Goal: Task Accomplishment & Management: Use online tool/utility

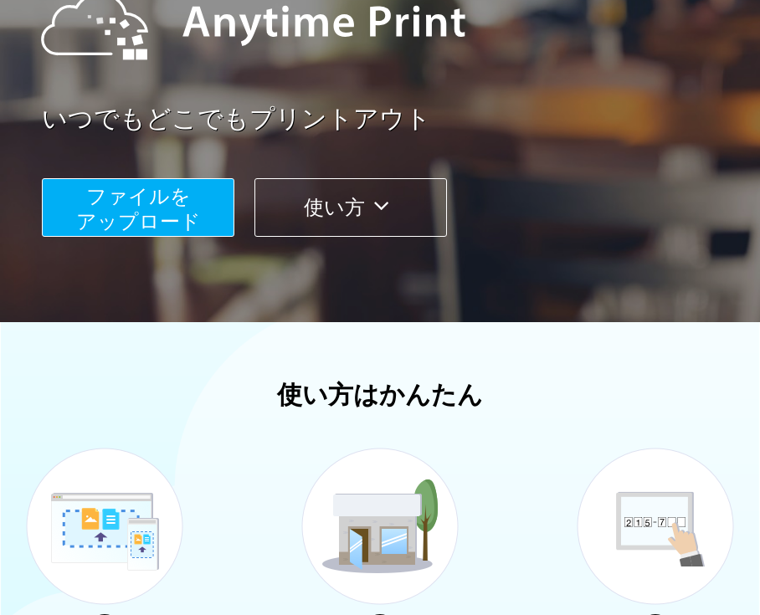
scroll to position [243, 0]
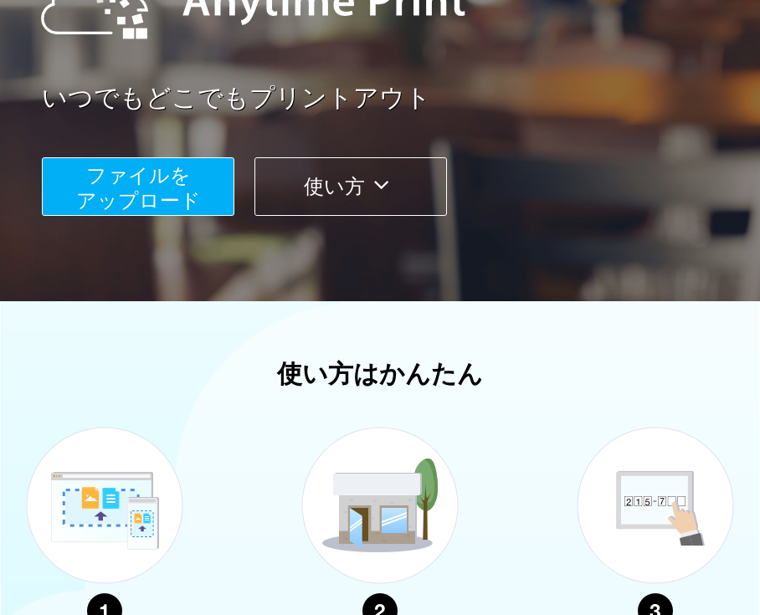
click at [156, 187] on button "ファイルを ​​アップロード" at bounding box center [138, 186] width 193 height 59
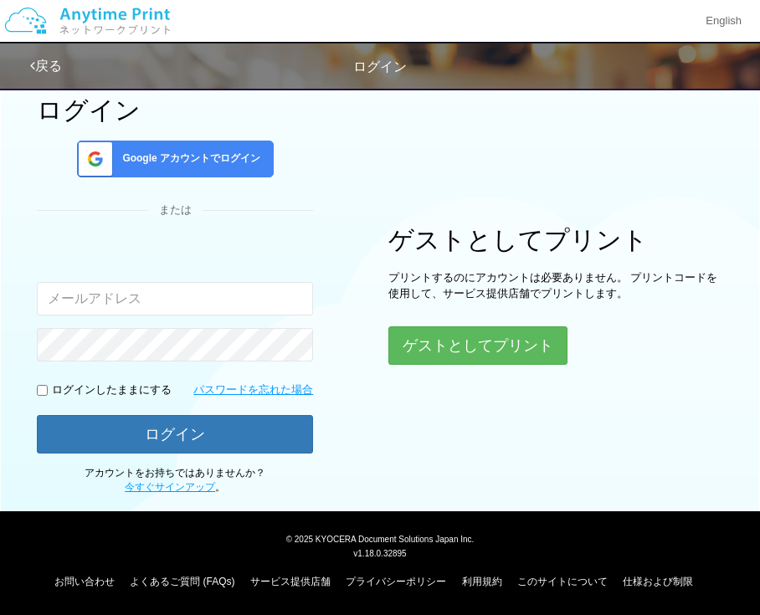
scroll to position [23, 0]
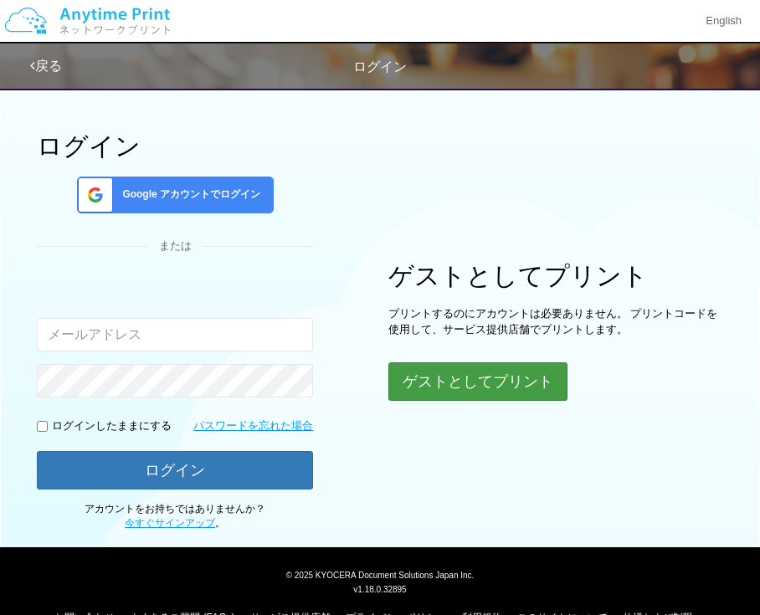
click at [445, 394] on button "ゲストとしてプリント" at bounding box center [477, 381] width 179 height 39
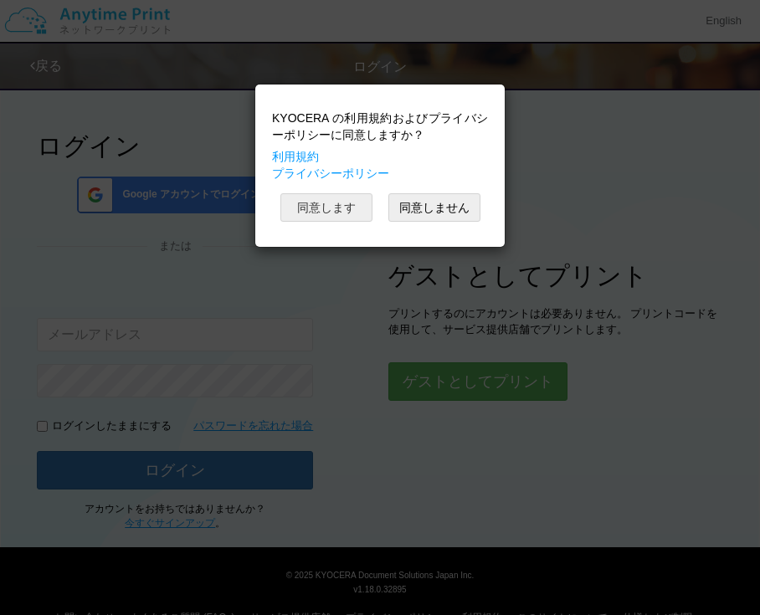
click at [336, 205] on button "同意します" at bounding box center [326, 207] width 92 height 28
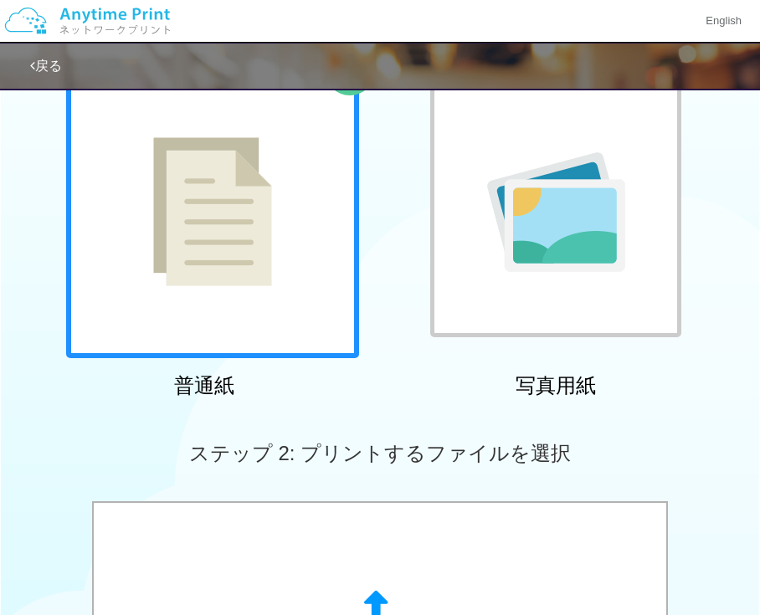
scroll to position [164, 0]
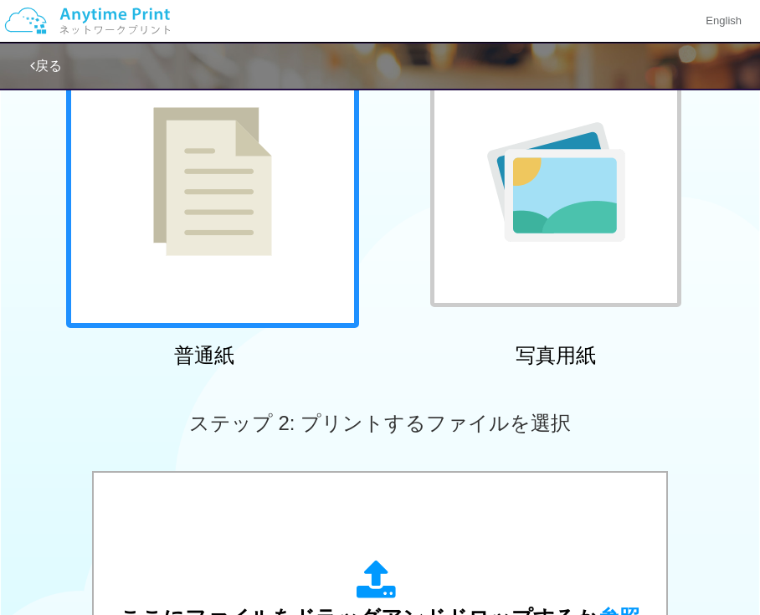
click at [228, 247] on img at bounding box center [212, 181] width 119 height 149
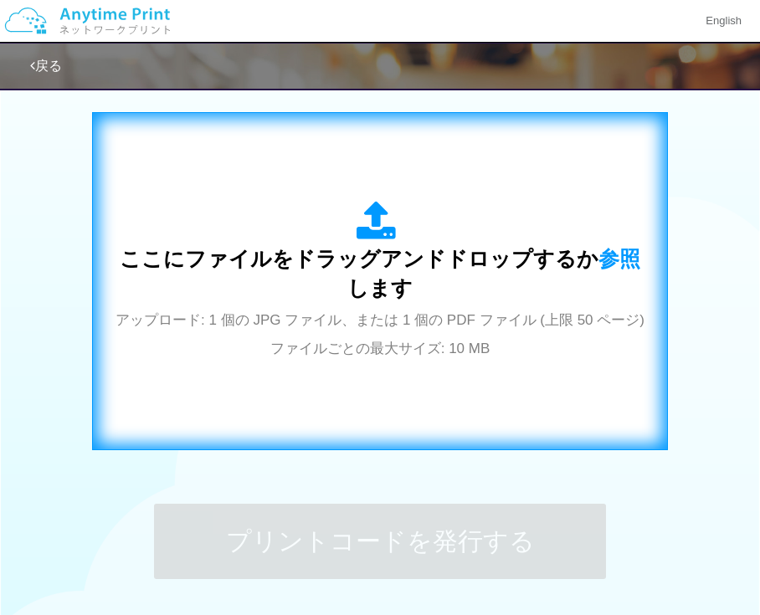
scroll to position [486, 0]
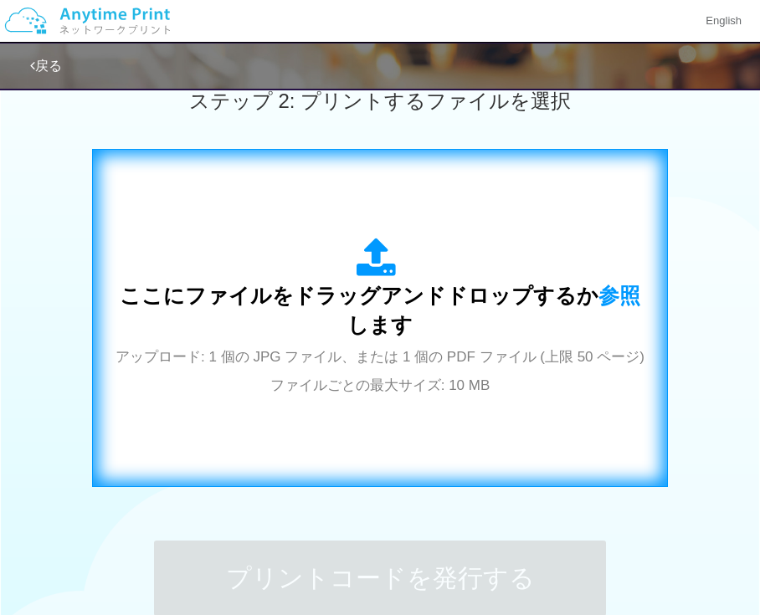
click at [370, 310] on span "ここにファイルをドラッグアンドドロップするか 参照 します" at bounding box center [380, 311] width 521 height 54
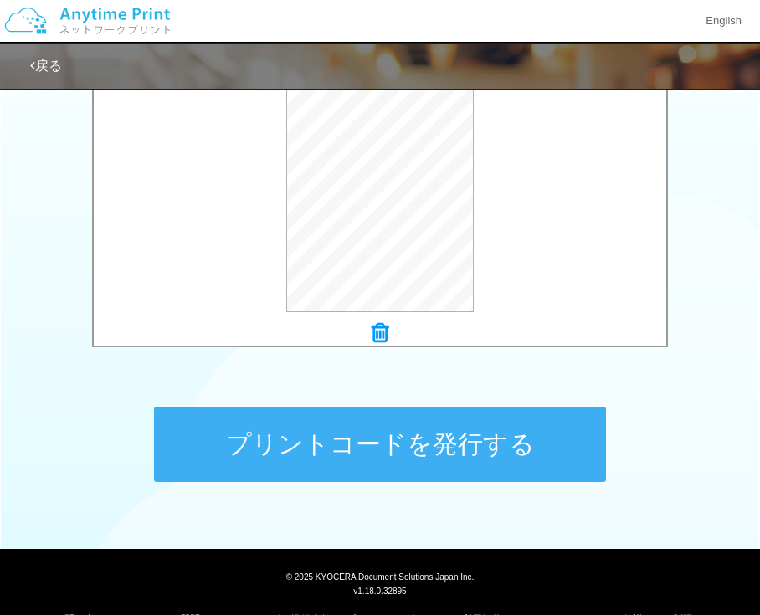
scroll to position [624, 0]
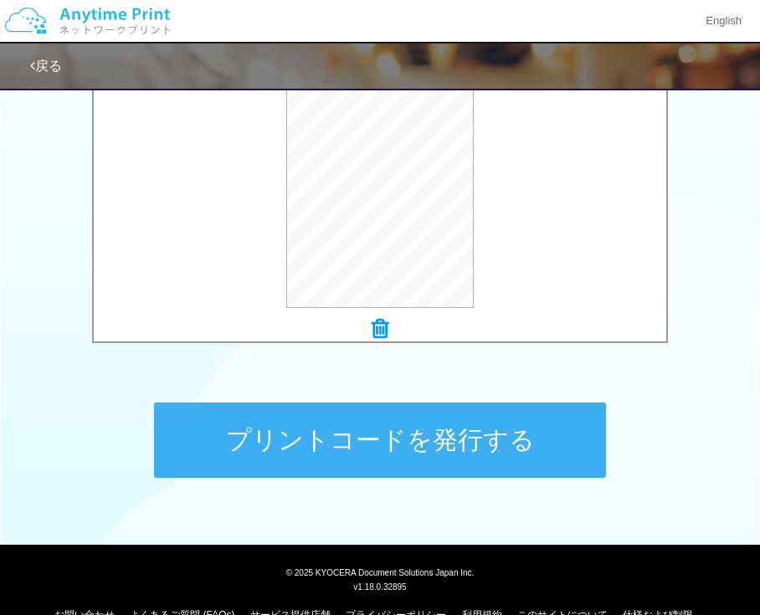
click at [431, 438] on button "プリントコードを発行する" at bounding box center [380, 440] width 452 height 75
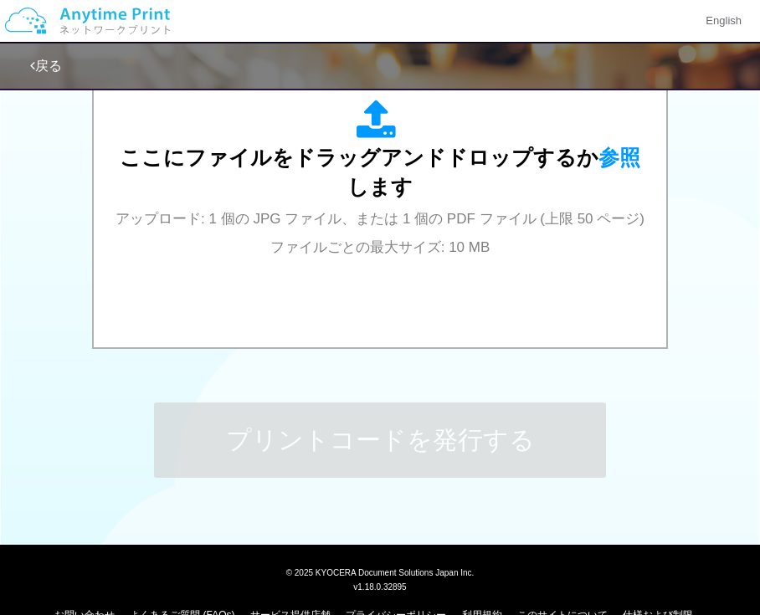
scroll to position [0, 0]
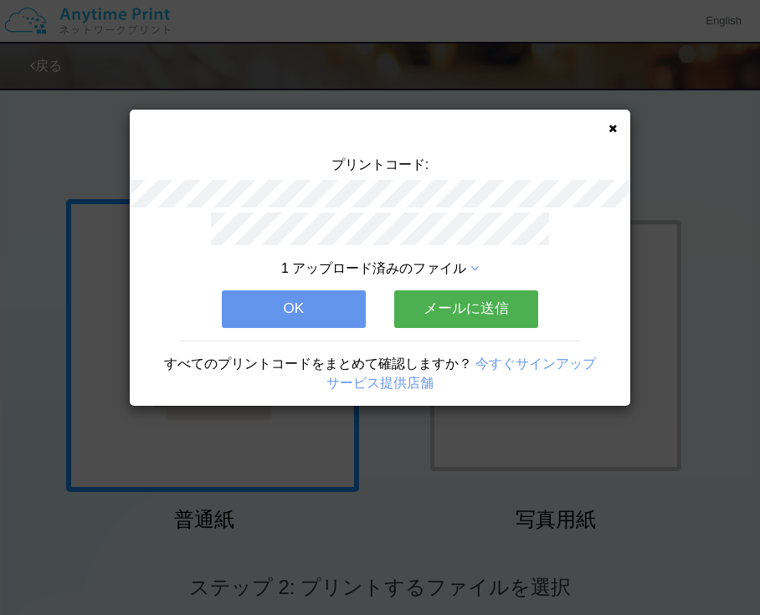
click at [318, 295] on button "OK" at bounding box center [294, 308] width 144 height 37
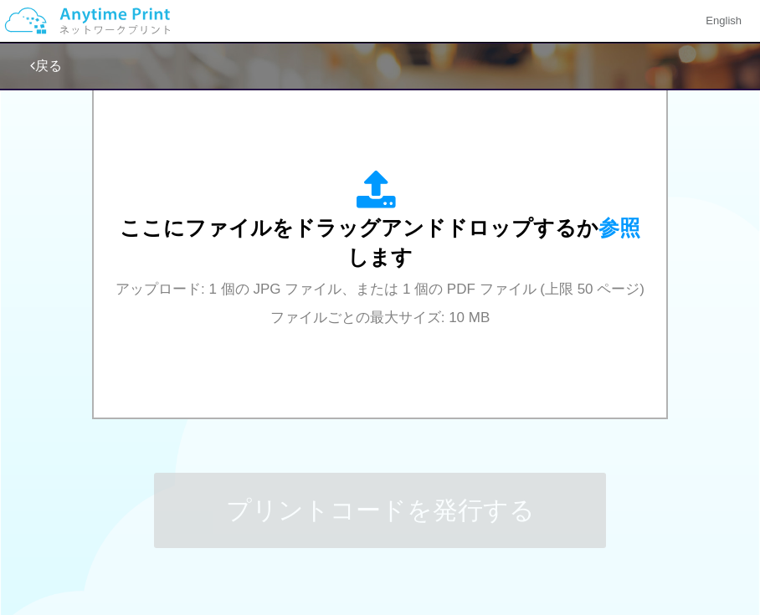
scroll to position [526, 0]
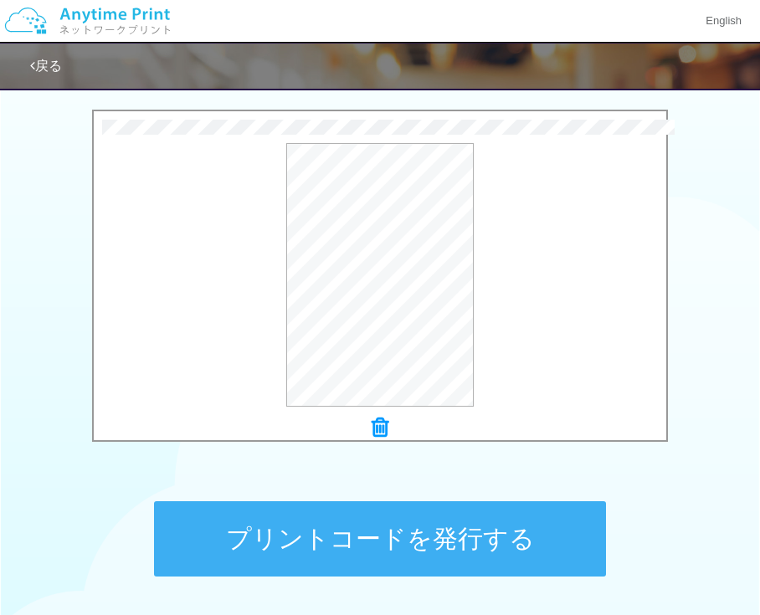
click at [384, 538] on button "プリントコードを発行する" at bounding box center [380, 538] width 452 height 75
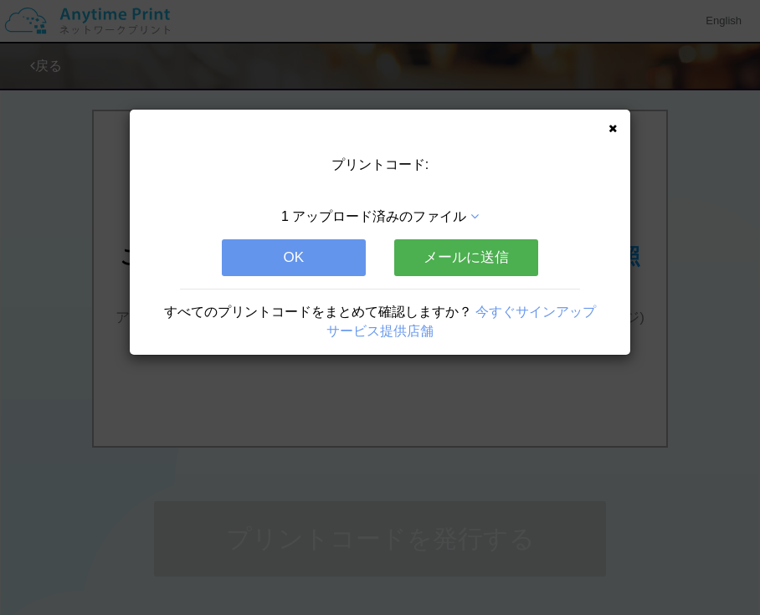
scroll to position [0, 0]
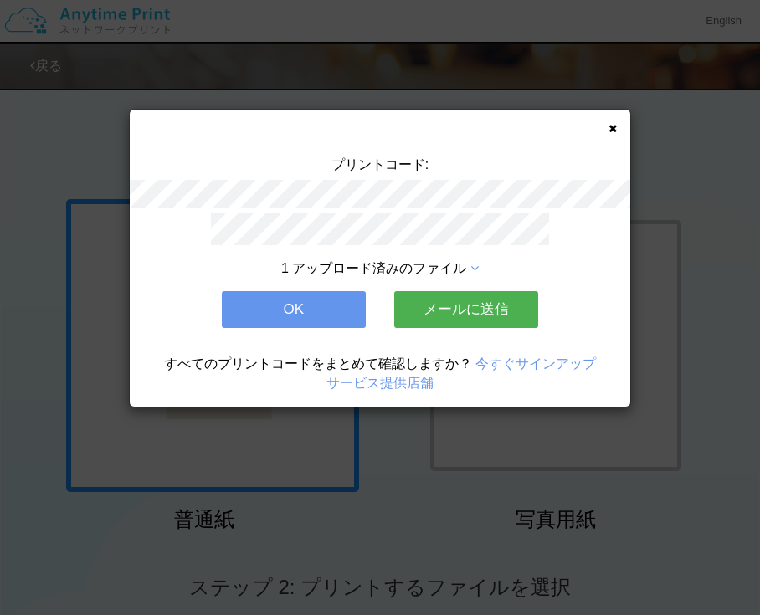
click at [298, 306] on button "OK" at bounding box center [294, 309] width 144 height 37
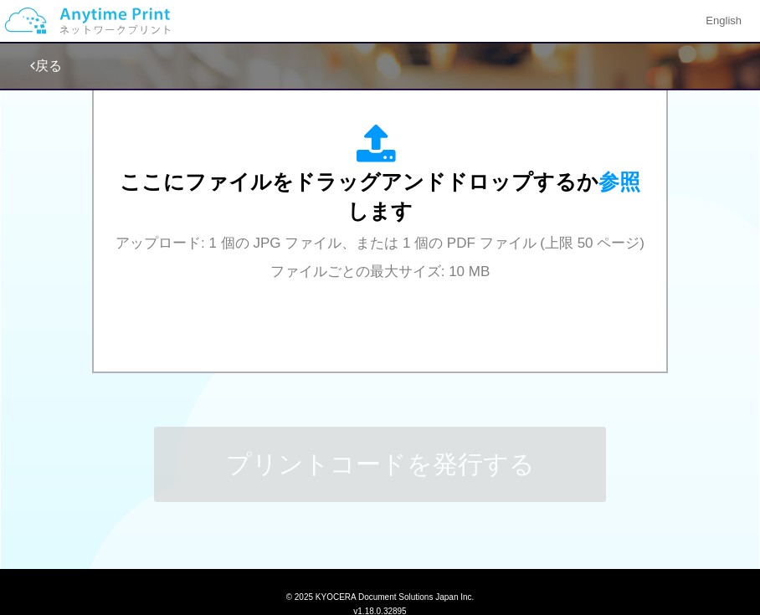
scroll to position [596, 0]
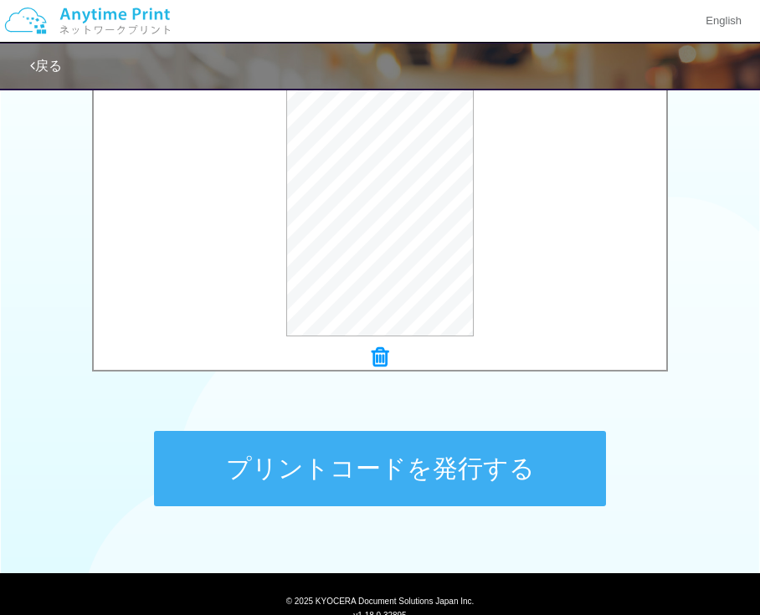
click at [413, 465] on button "プリントコードを発行する" at bounding box center [380, 468] width 452 height 75
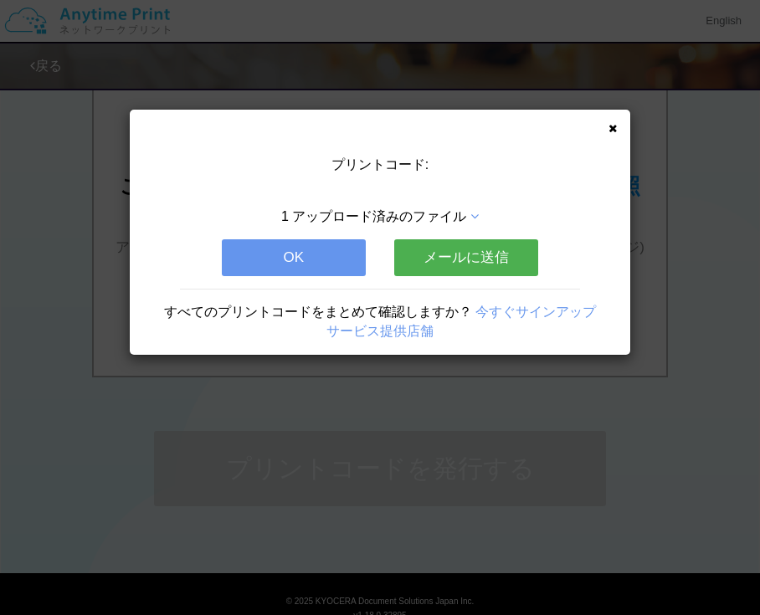
scroll to position [0, 0]
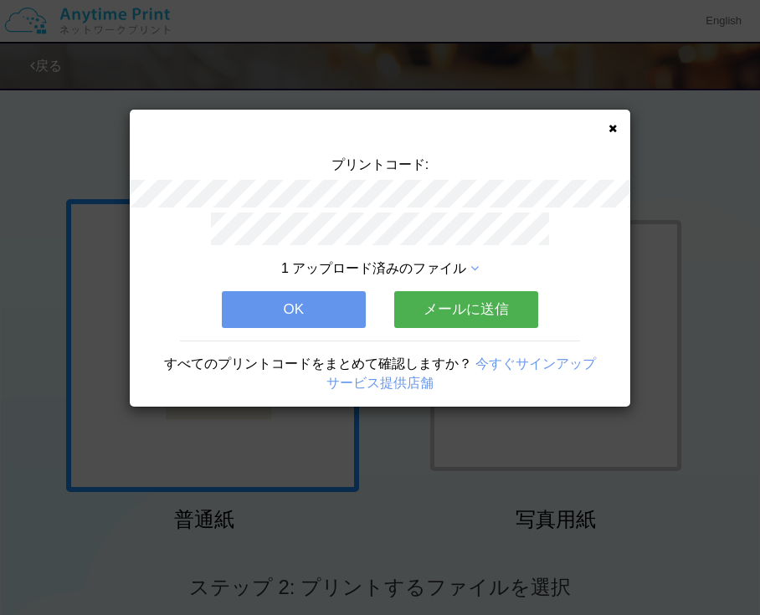
click at [612, 129] on icon at bounding box center [613, 128] width 8 height 11
